Goal: Navigation & Orientation: Find specific page/section

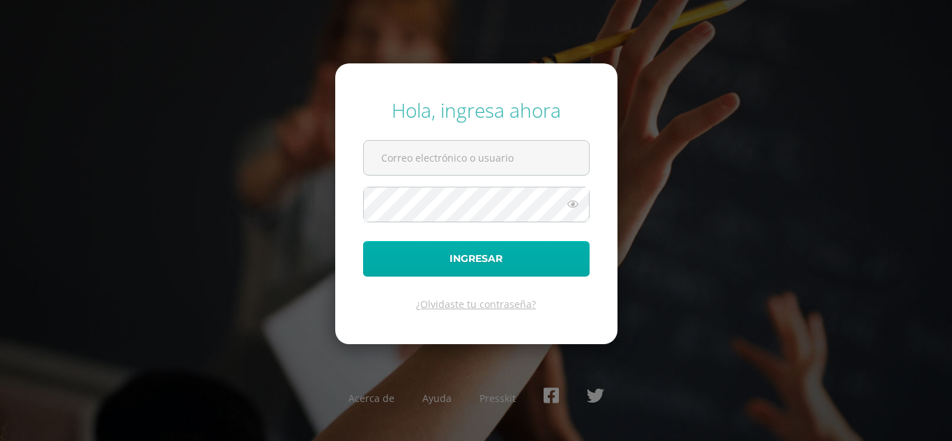
type input "[EMAIL_ADDRESS][DOMAIN_NAME]"
click at [512, 253] on button "Ingresar" at bounding box center [476, 259] width 226 height 36
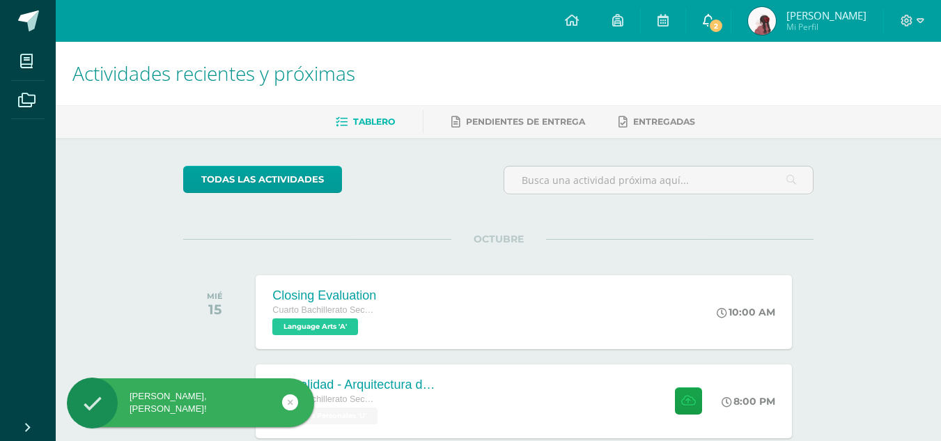
click at [722, 24] on span "2" at bounding box center [715, 25] width 15 height 15
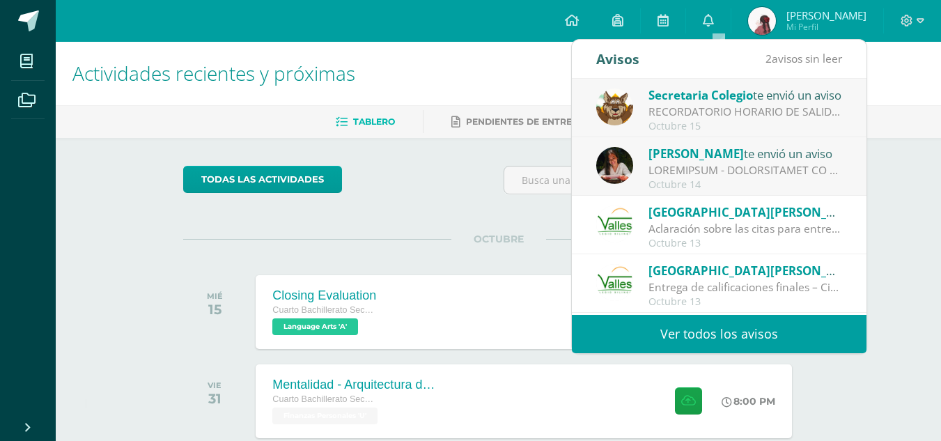
click at [697, 173] on div at bounding box center [746, 170] width 194 height 16
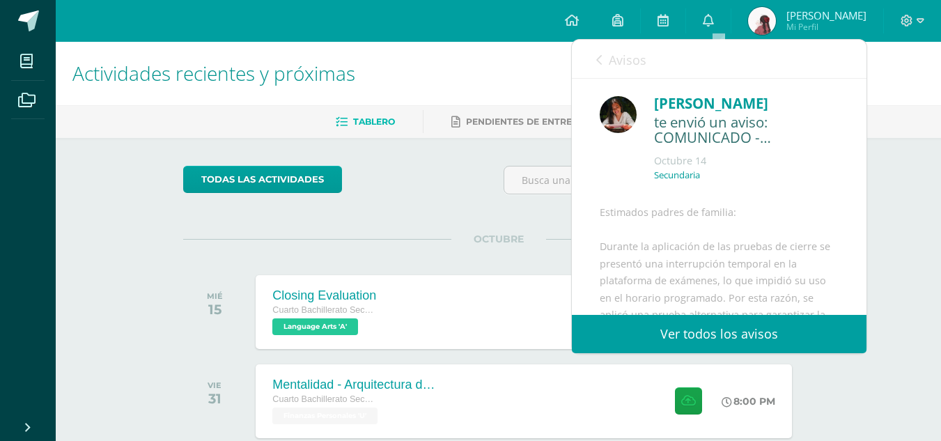
click at [603, 68] on link "Avisos" at bounding box center [621, 60] width 50 height 40
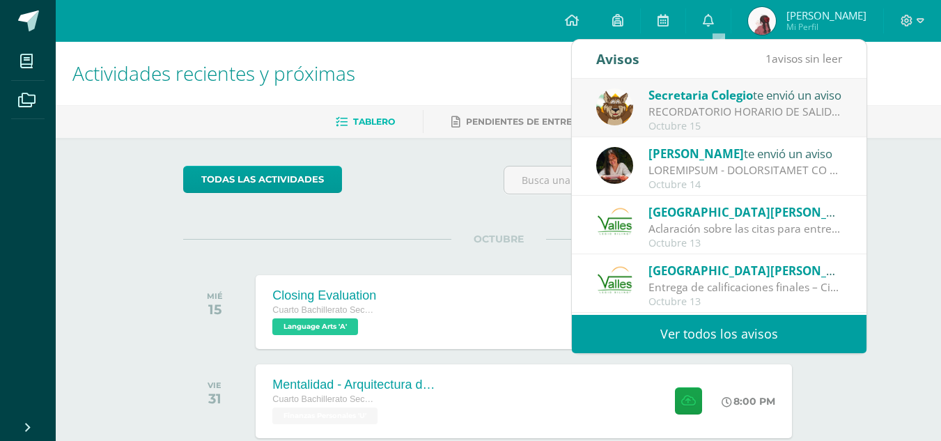
click at [673, 126] on div "Octubre 15" at bounding box center [746, 127] width 194 height 12
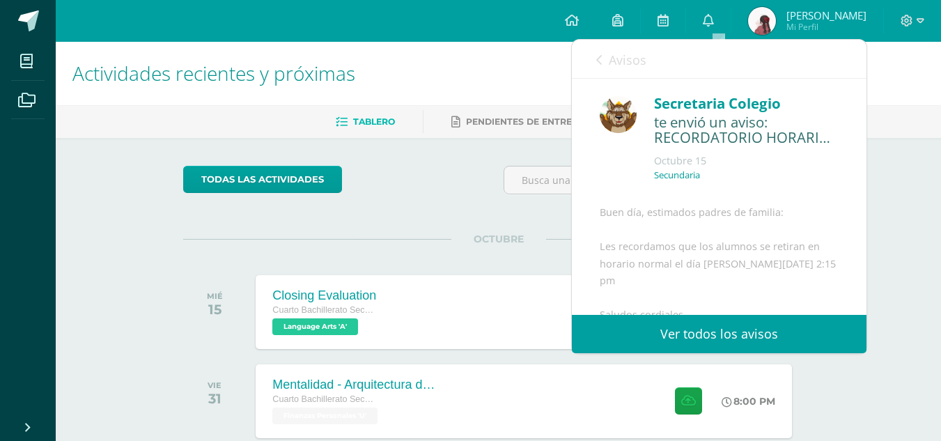
click at [606, 52] on link "Avisos" at bounding box center [621, 60] width 50 height 40
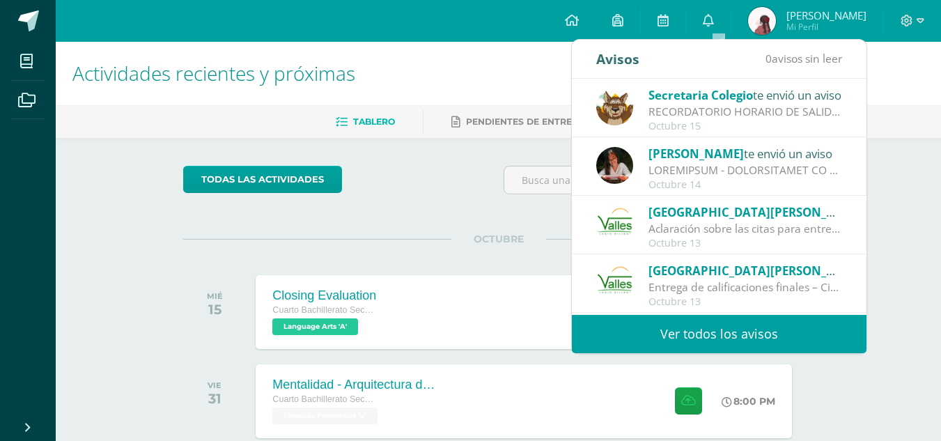
click at [452, 175] on div "todas las Actividades" at bounding box center [499, 186] width 642 height 40
